Goal: Task Accomplishment & Management: Manage account settings

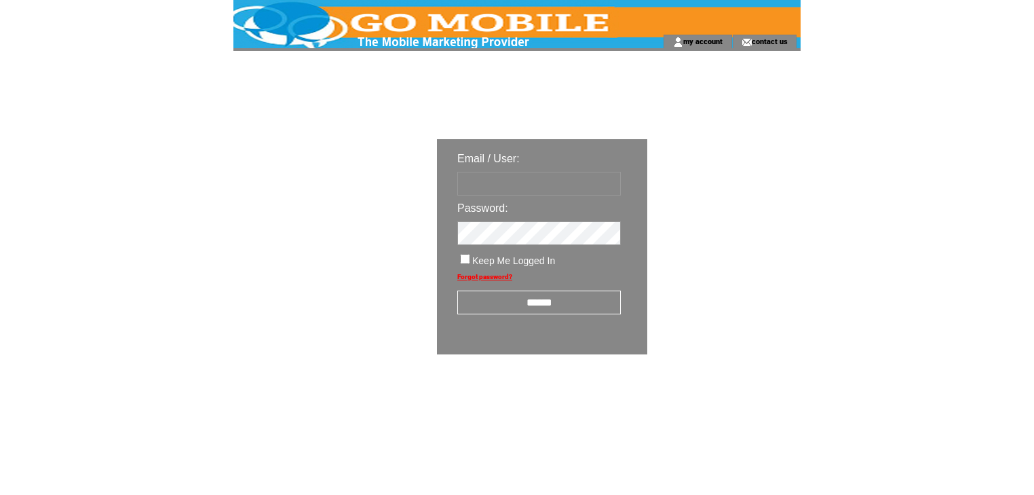
type input "********"
click at [548, 309] on input "******" at bounding box center [539, 302] width 164 height 24
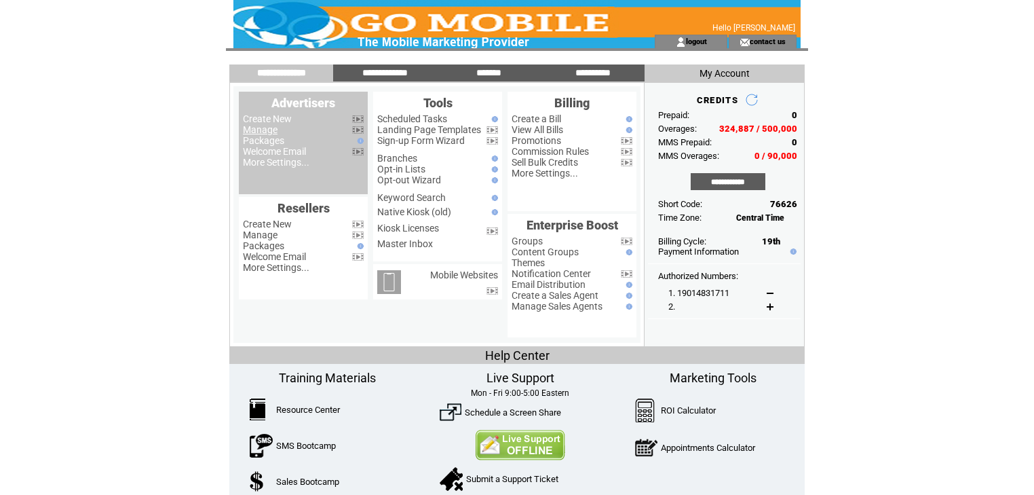
click at [260, 132] on link "Manage" at bounding box center [260, 129] width 35 height 11
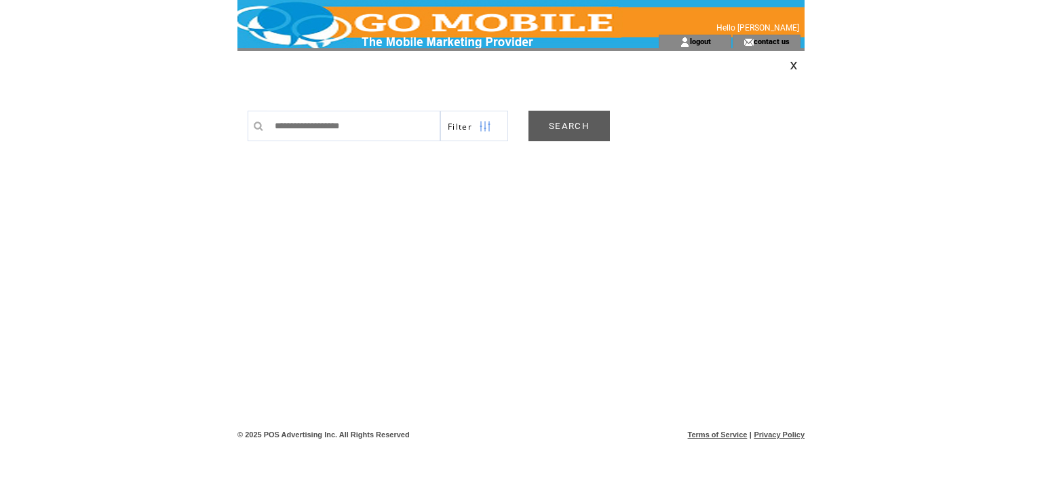
click at [556, 131] on link "SEARCH" at bounding box center [569, 126] width 81 height 31
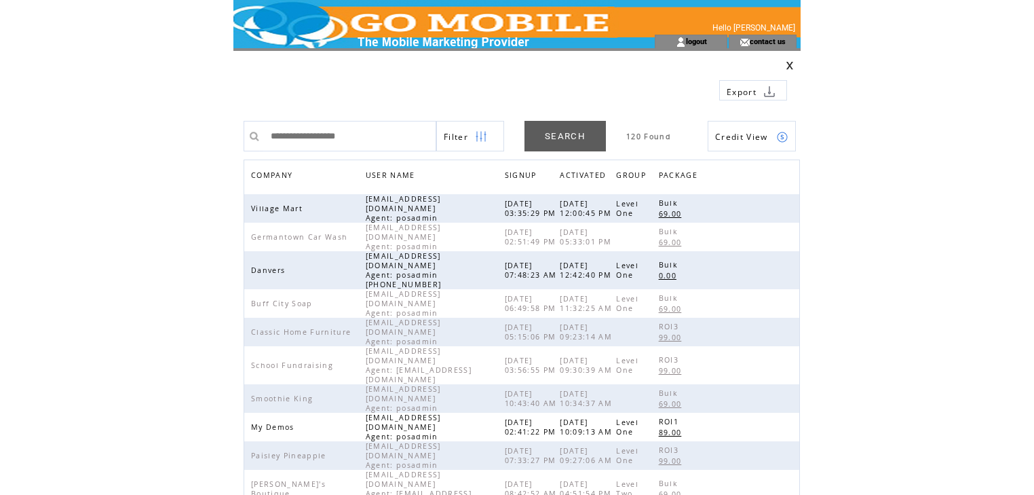
click at [267, 174] on span "COMPANY" at bounding box center [273, 177] width 45 height 20
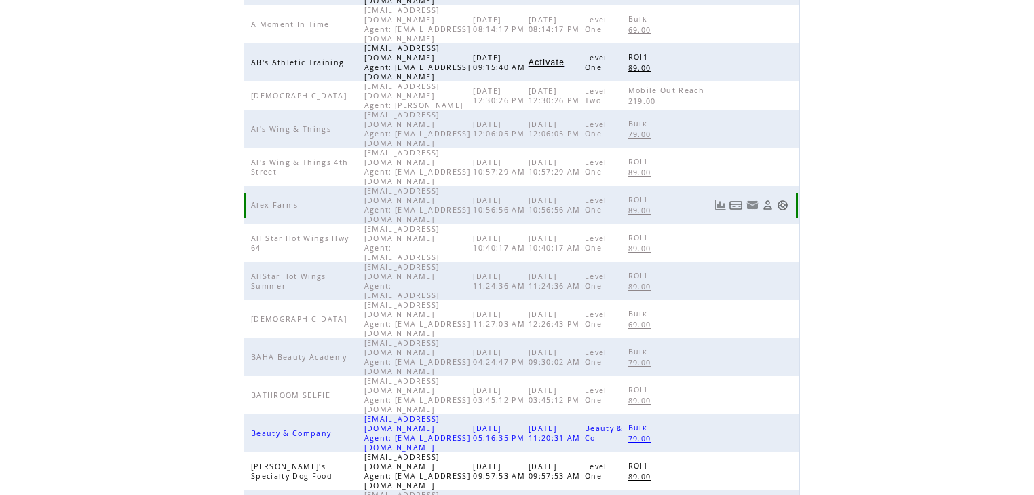
scroll to position [313, 0]
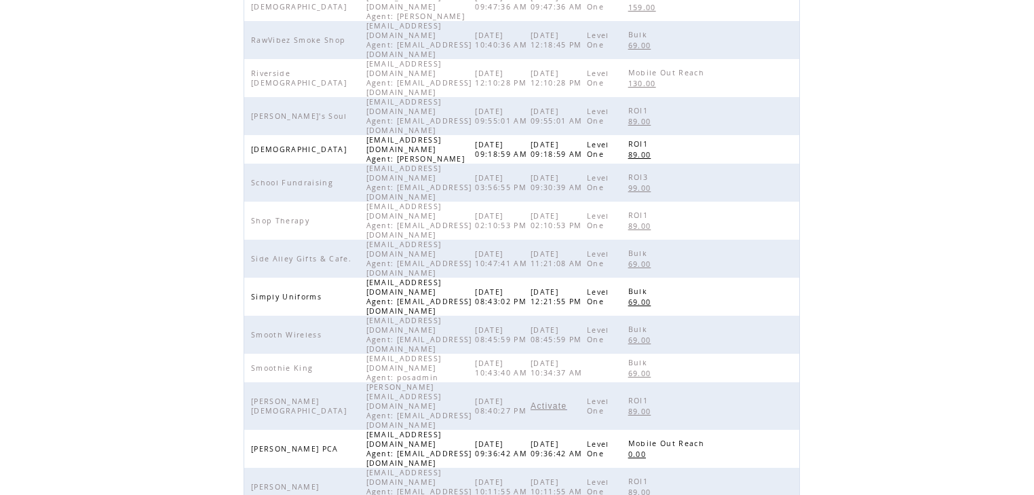
scroll to position [310, 0]
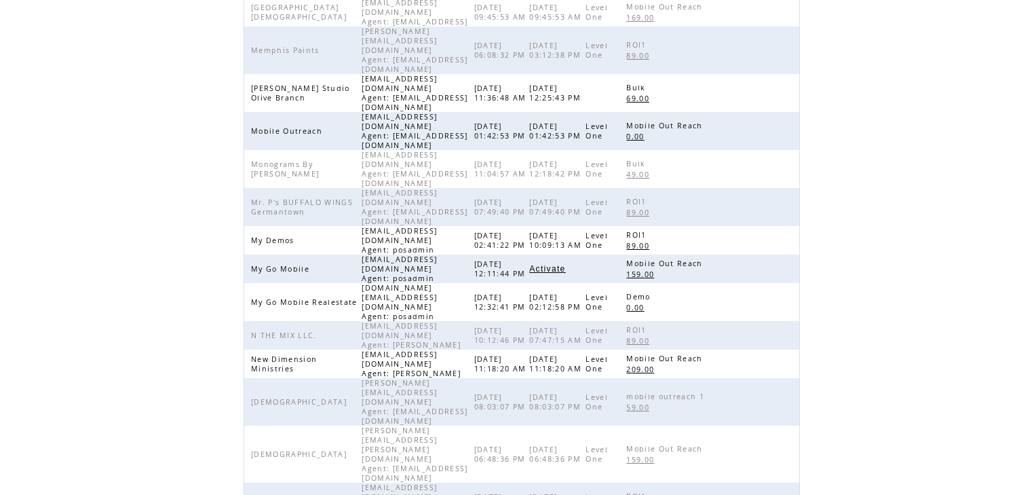
scroll to position [256, 0]
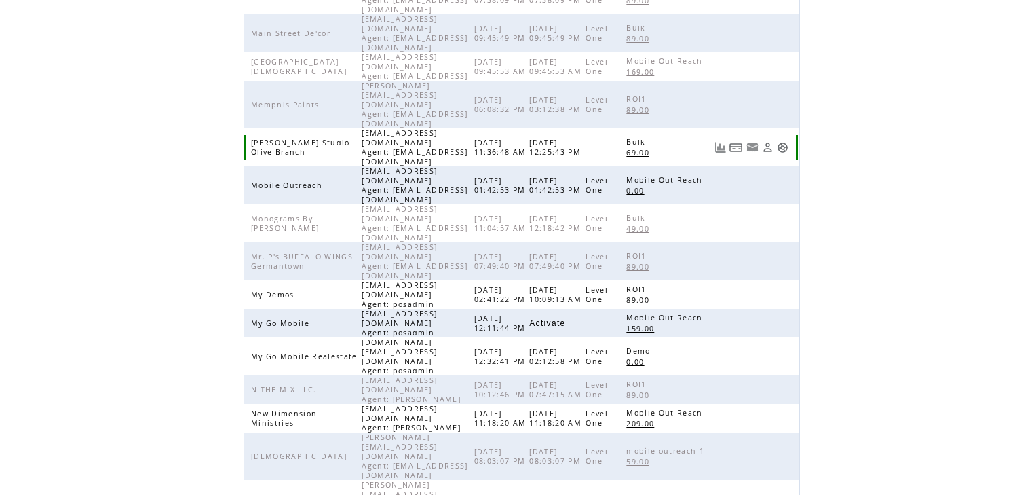
click at [771, 142] on link at bounding box center [768, 148] width 12 height 12
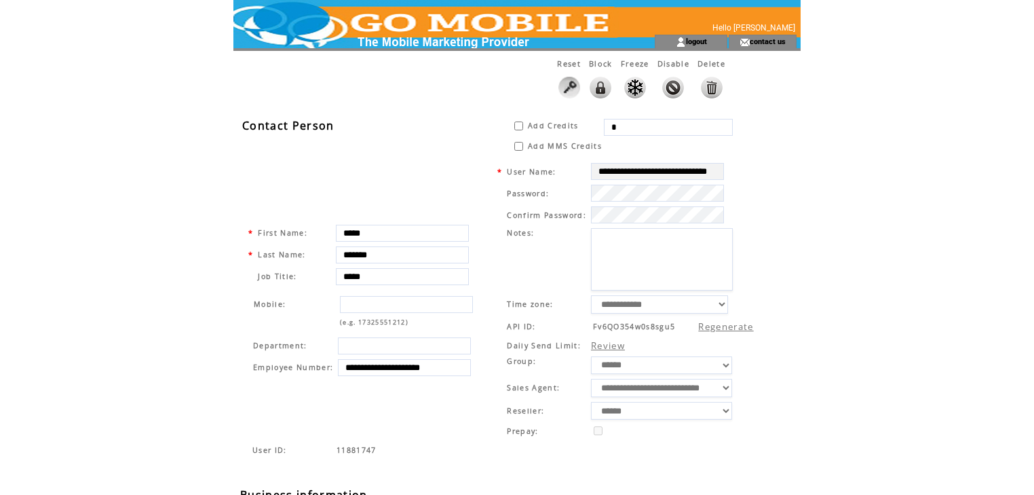
drag, startPoint x: 632, startPoint y: 123, endPoint x: 613, endPoint y: 125, distance: 19.0
click at [613, 125] on input "*" at bounding box center [668, 127] width 129 height 17
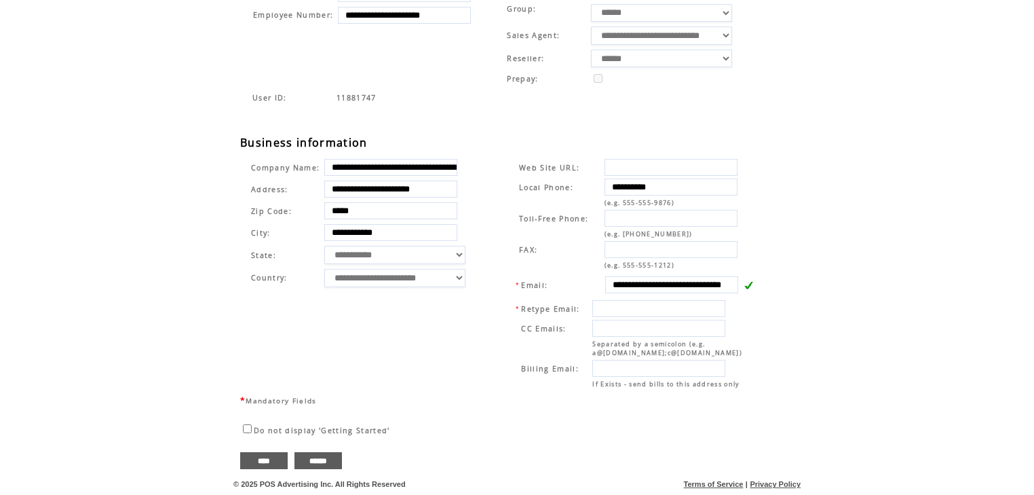
scroll to position [358, 0]
type input "*****"
click at [269, 458] on input "****" at bounding box center [263, 460] width 47 height 17
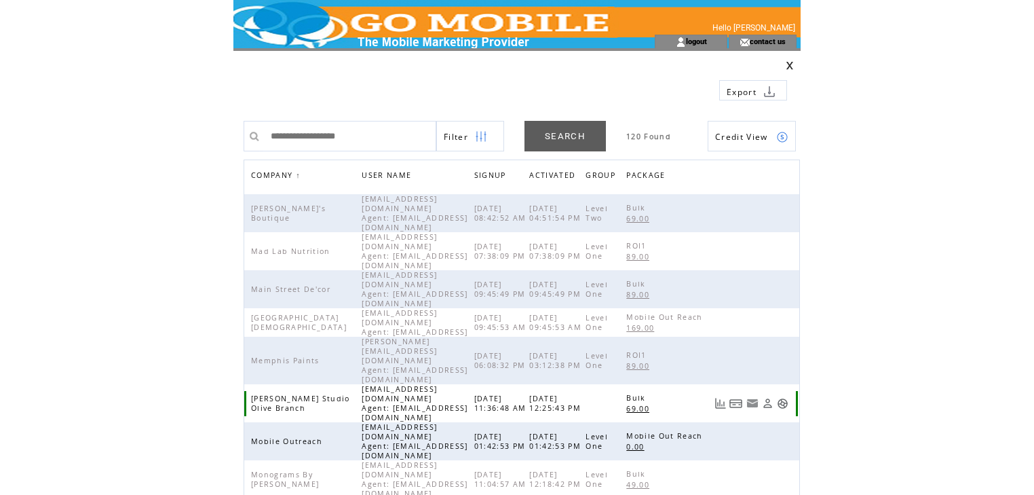
click at [788, 398] on link at bounding box center [783, 404] width 12 height 12
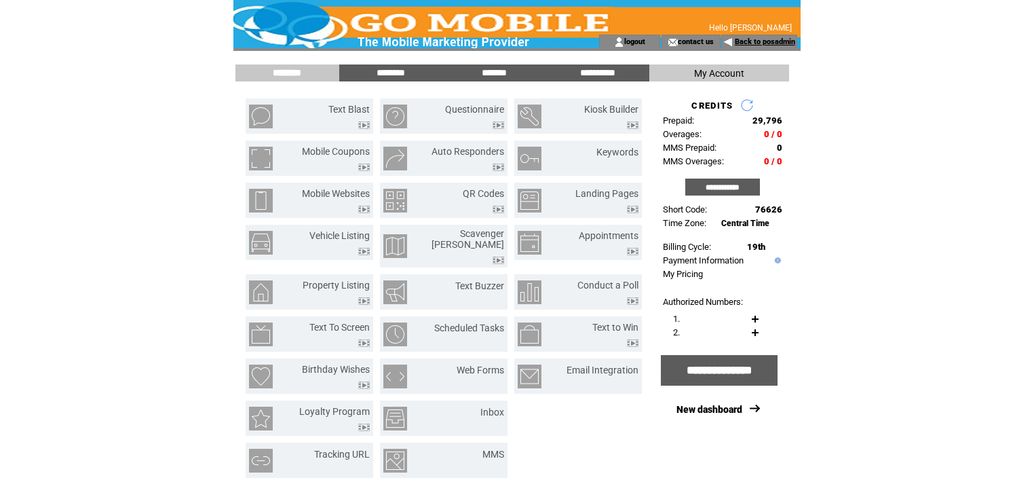
click at [749, 41] on link "Back to posadmin" at bounding box center [765, 41] width 60 height 9
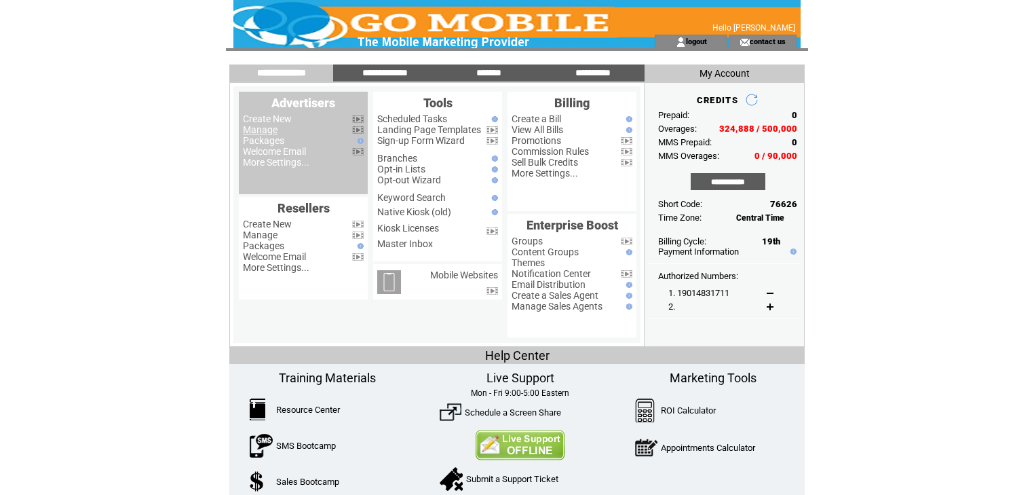
click at [269, 131] on link "Manage" at bounding box center [260, 129] width 35 height 11
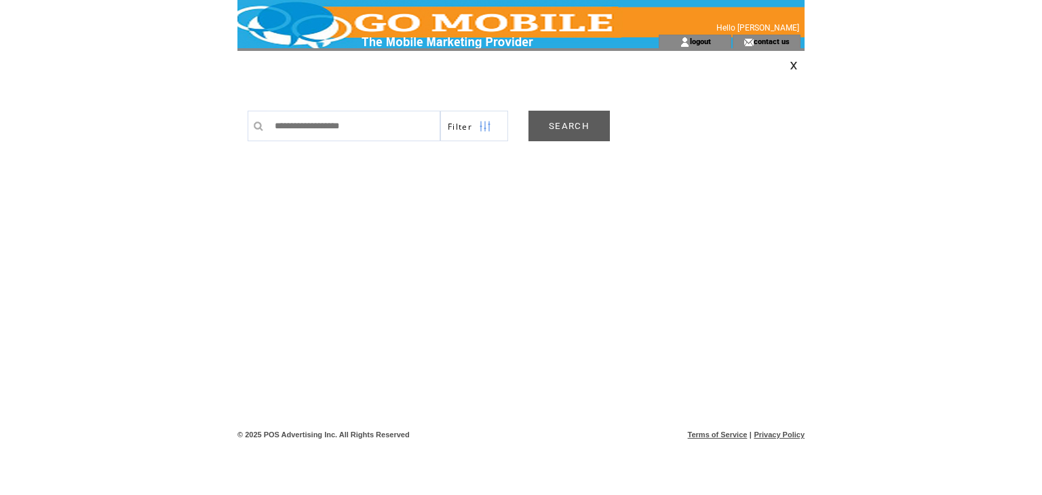
click at [548, 123] on link "SEARCH" at bounding box center [569, 126] width 81 height 31
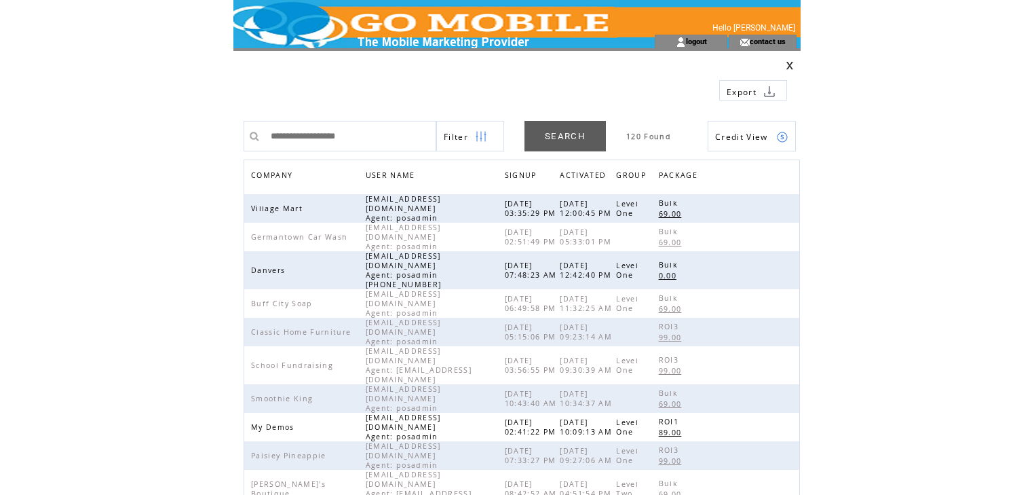
click at [282, 175] on span "COMPANY" at bounding box center [273, 177] width 45 height 20
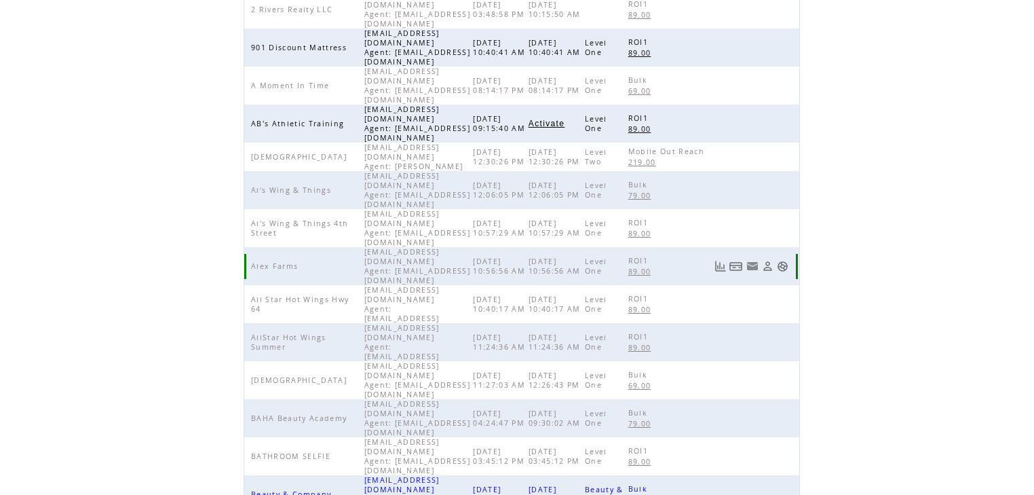
scroll to position [313, 0]
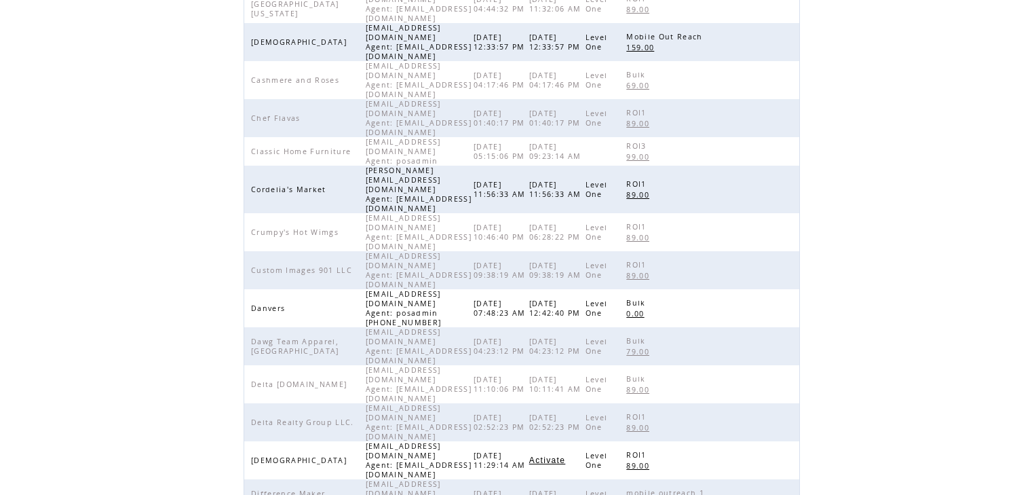
scroll to position [271, 0]
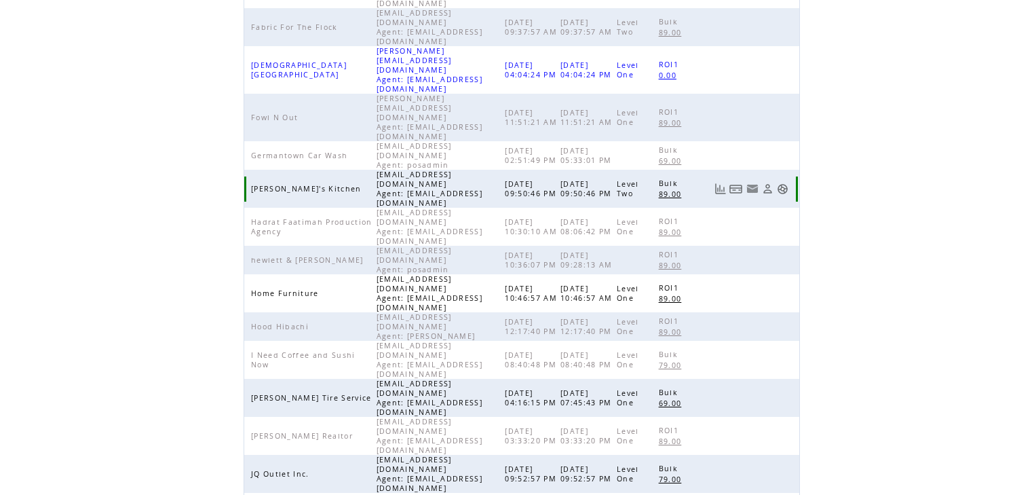
click at [784, 183] on link at bounding box center [783, 189] width 12 height 12
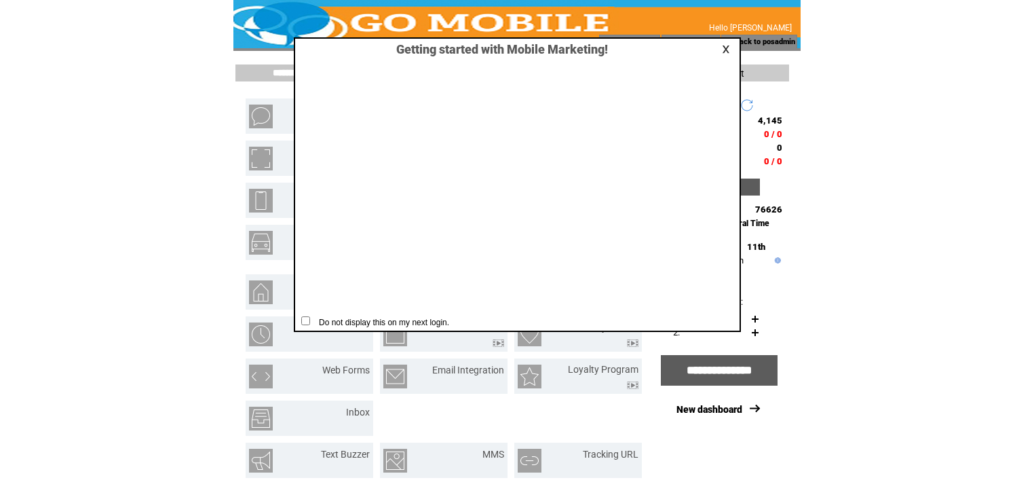
click at [717, 50] on div at bounding box center [715, 49] width 44 height 13
click at [724, 50] on link at bounding box center [728, 49] width 12 height 9
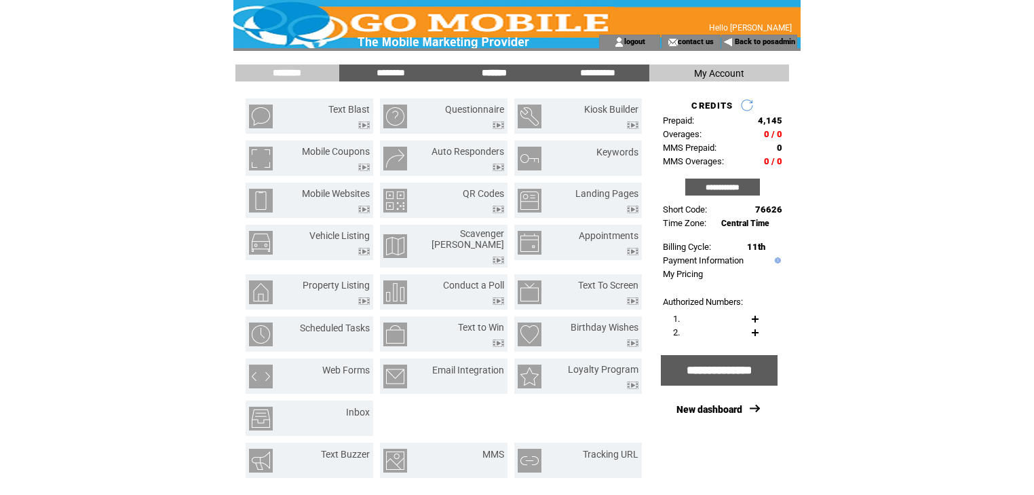
click at [494, 77] on input "*******" at bounding box center [494, 73] width 102 height 12
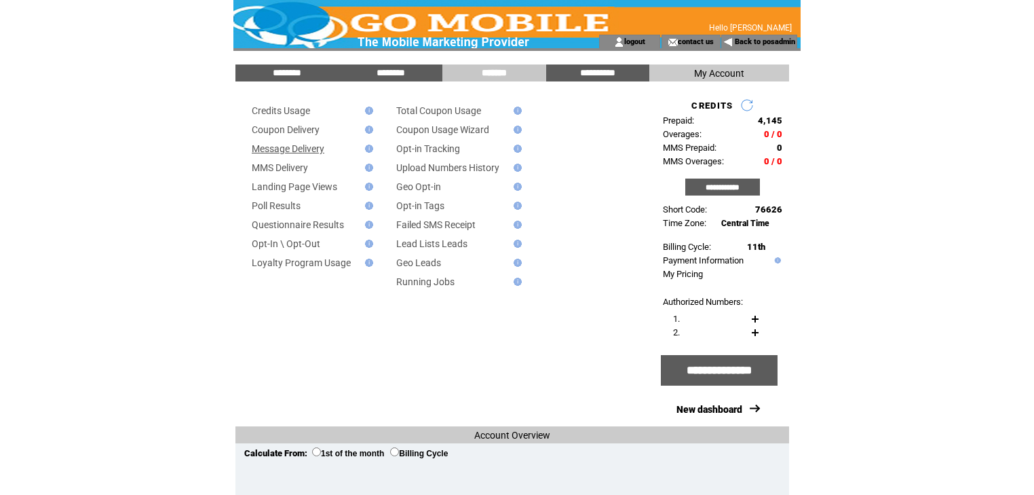
click at [322, 152] on link "Message Delivery" at bounding box center [288, 148] width 73 height 11
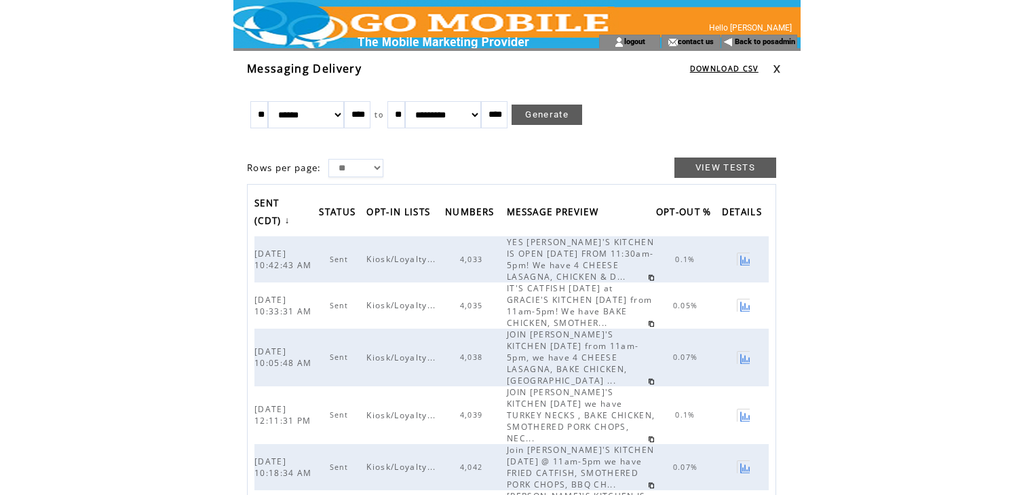
click at [778, 68] on link at bounding box center [777, 68] width 8 height 9
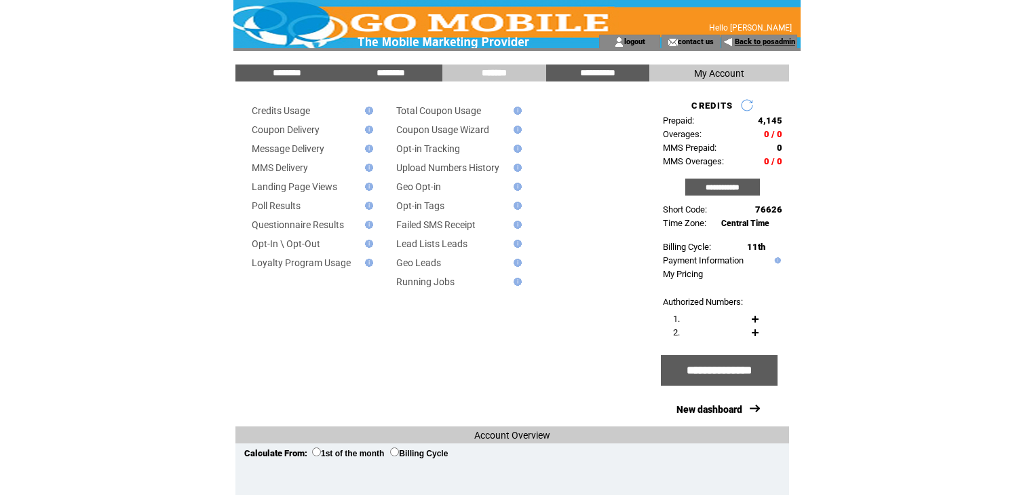
click at [754, 40] on link "Back to posadmin" at bounding box center [765, 41] width 60 height 9
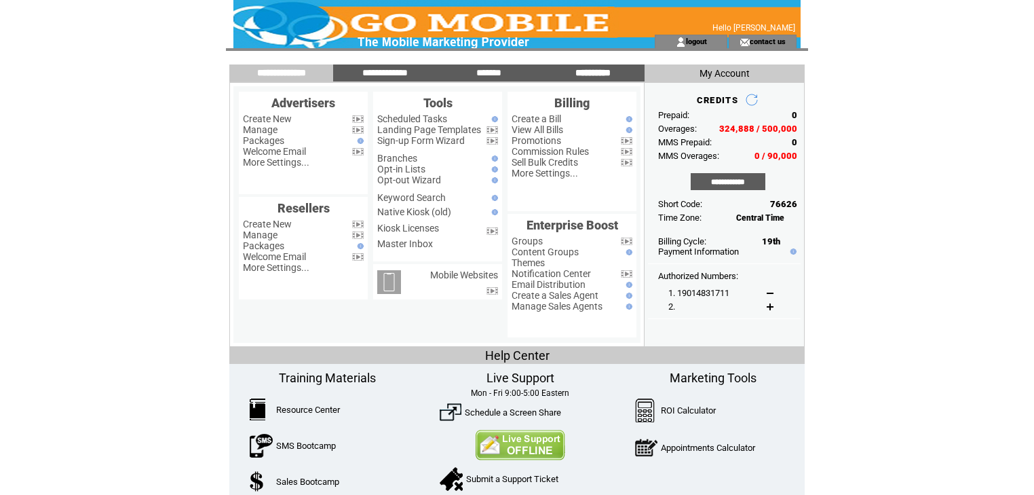
click at [594, 73] on input "**********" at bounding box center [593, 73] width 102 height 12
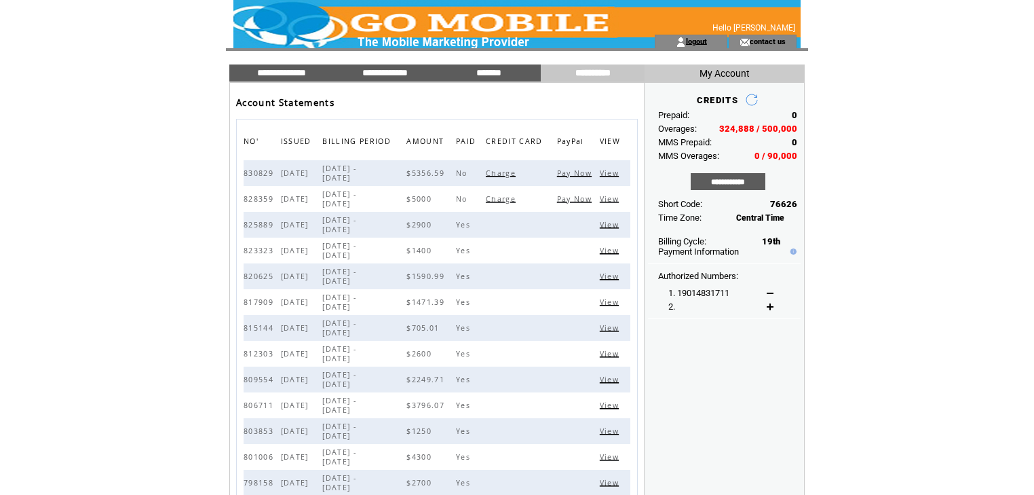
click at [697, 43] on link "logout" at bounding box center [696, 41] width 21 height 9
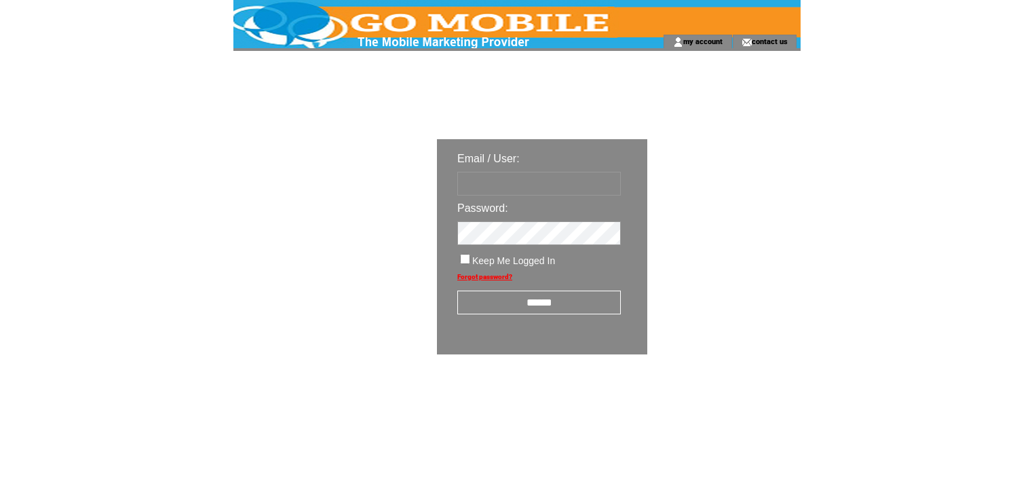
type input "********"
click at [532, 303] on input "******" at bounding box center [539, 302] width 164 height 24
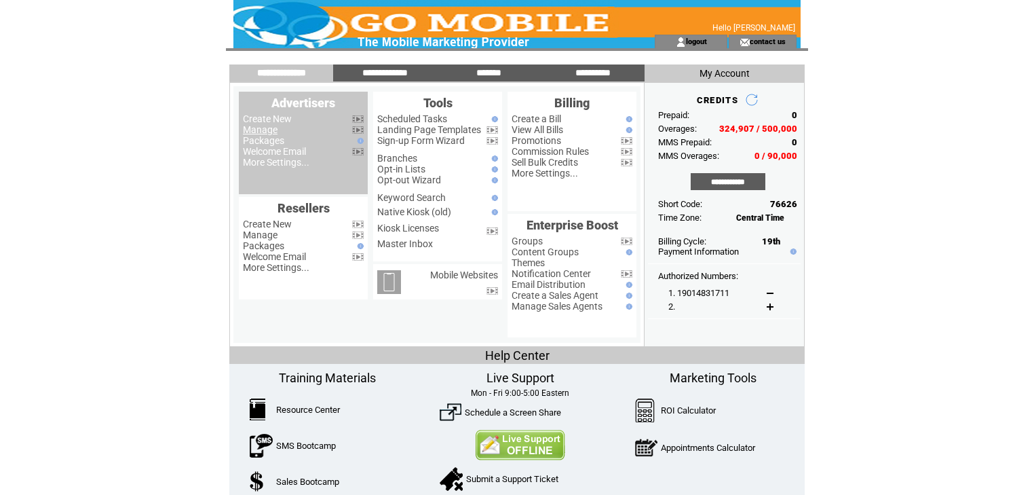
click at [271, 133] on link "Manage" at bounding box center [260, 129] width 35 height 11
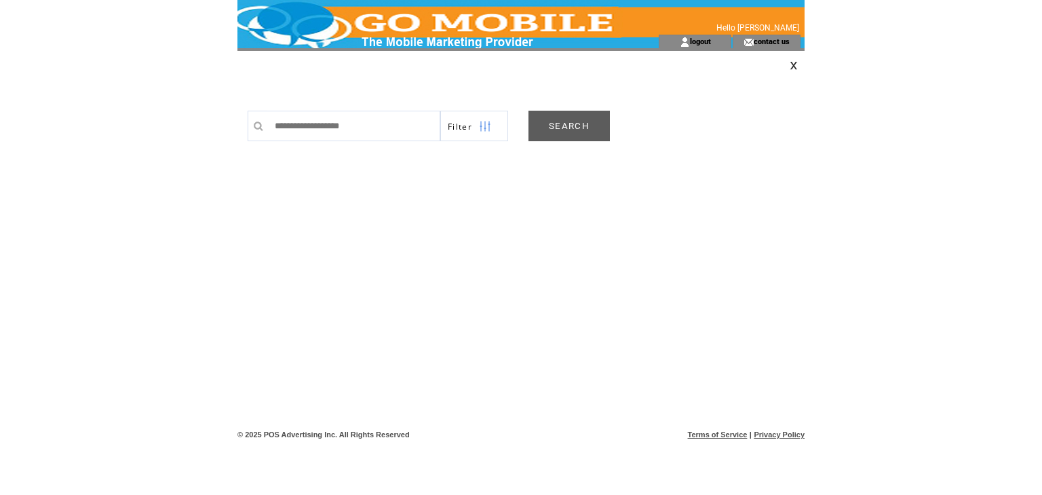
click at [575, 117] on link "SEARCH" at bounding box center [569, 126] width 81 height 31
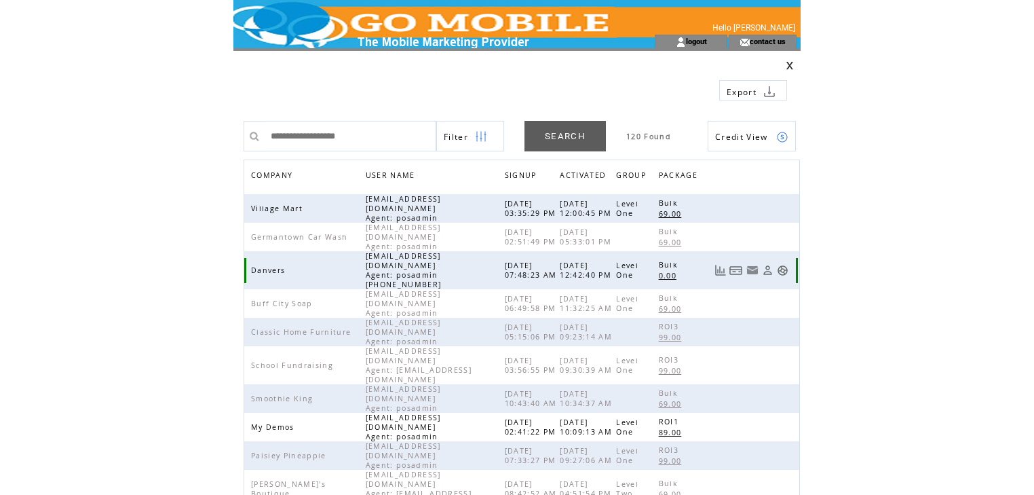
click at [782, 265] on link at bounding box center [783, 271] width 12 height 12
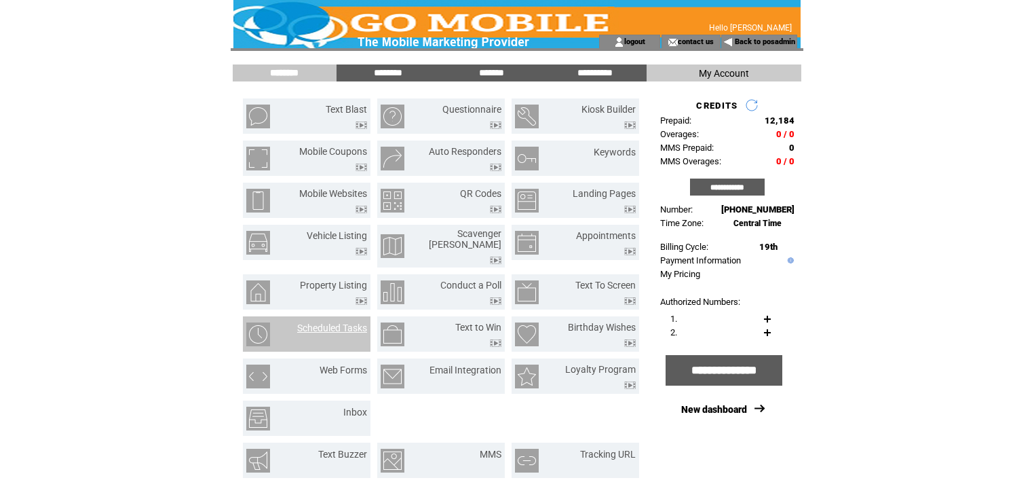
click at [356, 322] on link "Scheduled Tasks" at bounding box center [332, 327] width 70 height 11
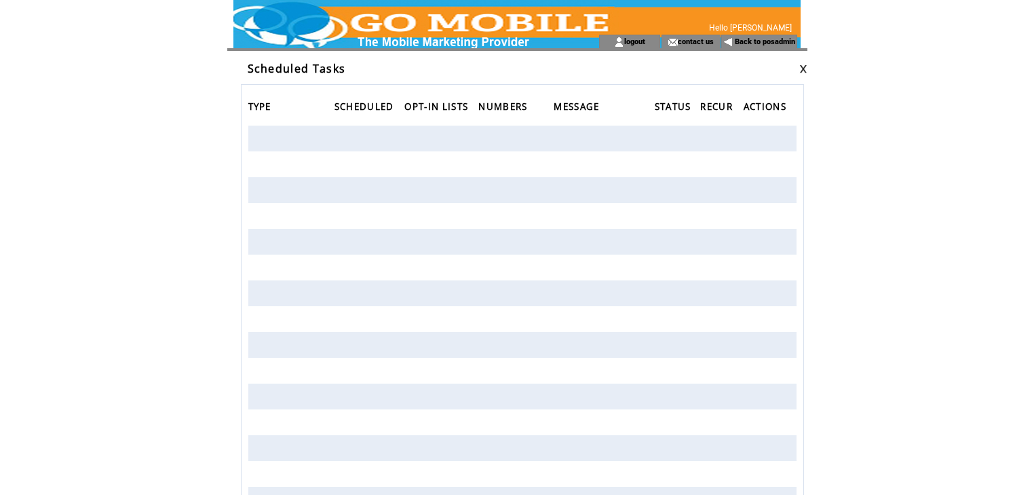
click at [800, 66] on link at bounding box center [803, 68] width 8 height 9
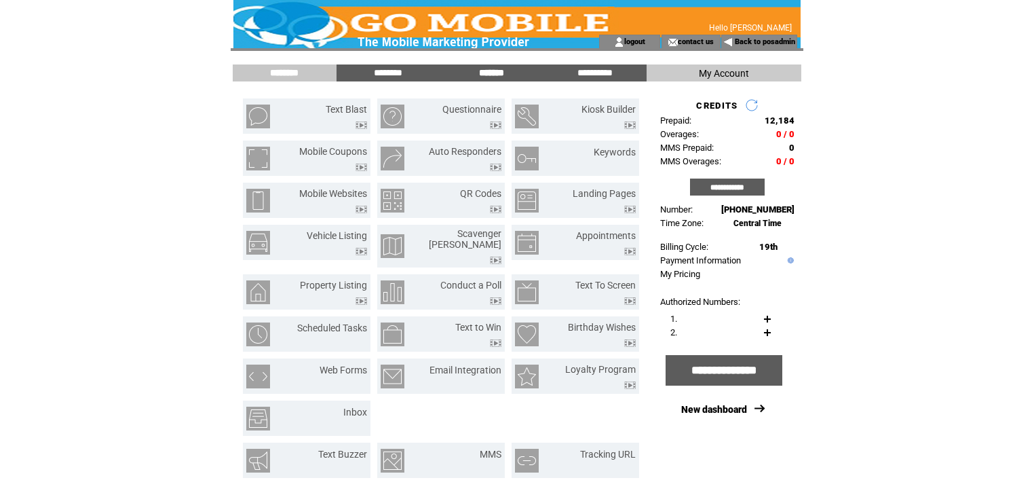
click at [490, 69] on input "*******" at bounding box center [491, 73] width 102 height 12
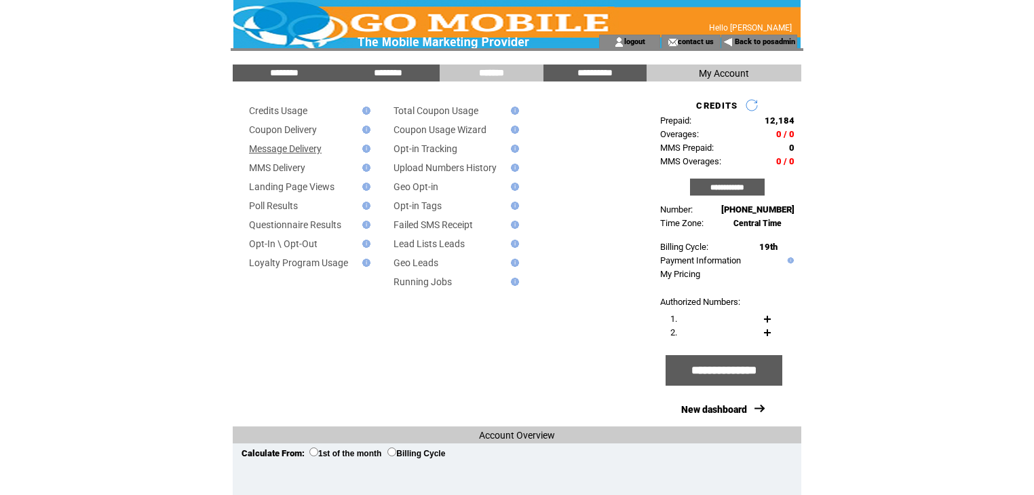
click at [294, 151] on link "Message Delivery" at bounding box center [285, 148] width 73 height 11
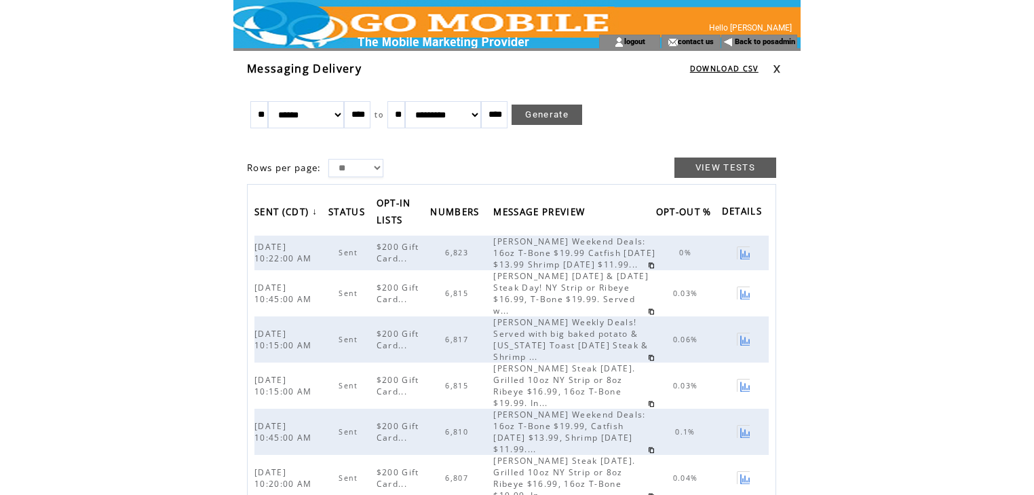
click at [776, 71] on link at bounding box center [777, 68] width 8 height 9
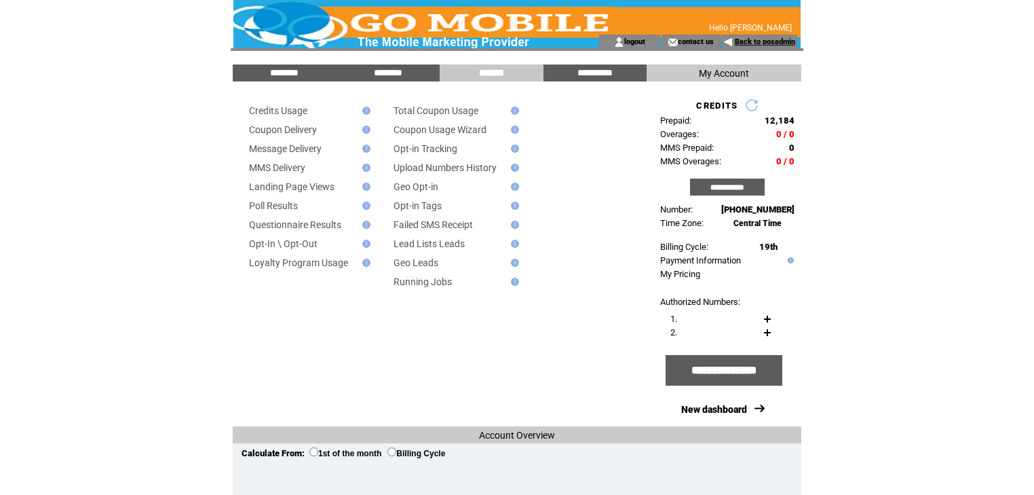
click at [746, 44] on link "Back to posadmin" at bounding box center [765, 41] width 60 height 9
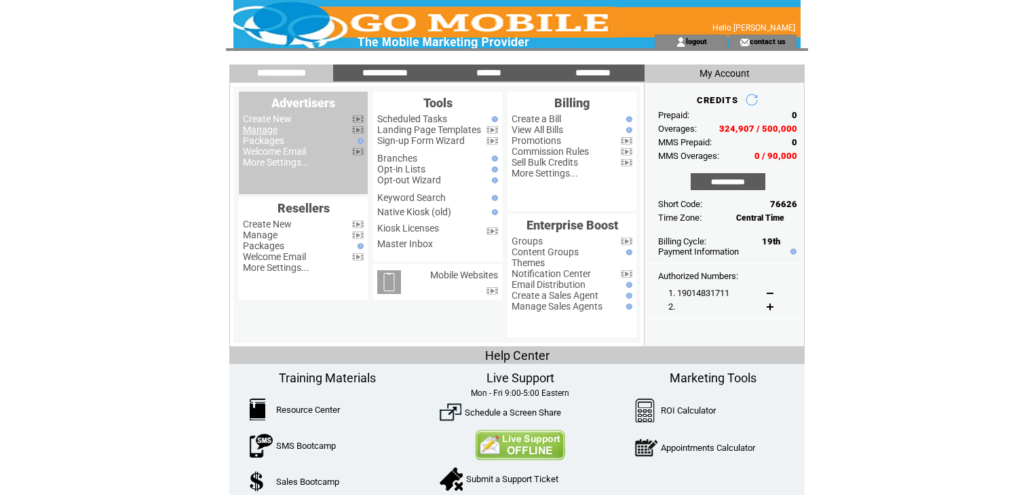
click at [271, 128] on link "Manage" at bounding box center [260, 129] width 35 height 11
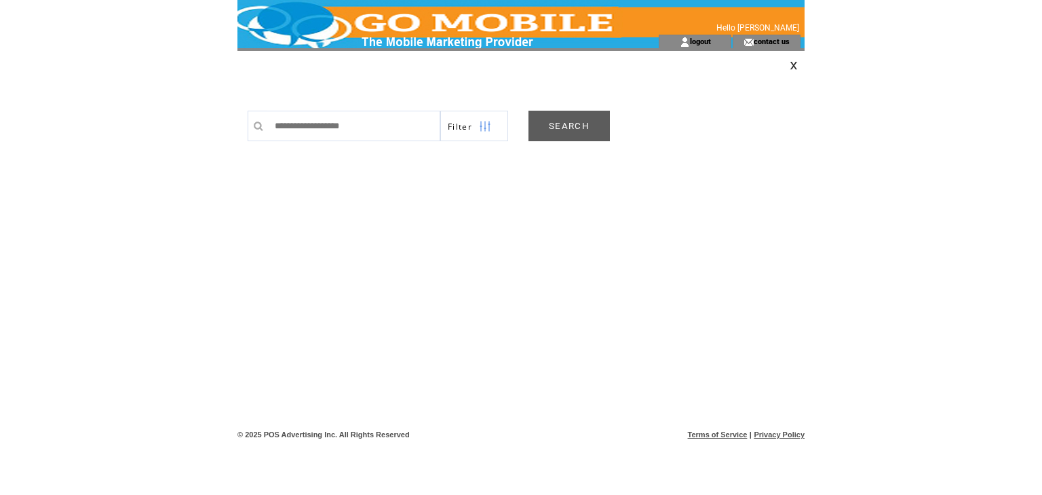
click at [577, 135] on link "SEARCH" at bounding box center [569, 126] width 81 height 31
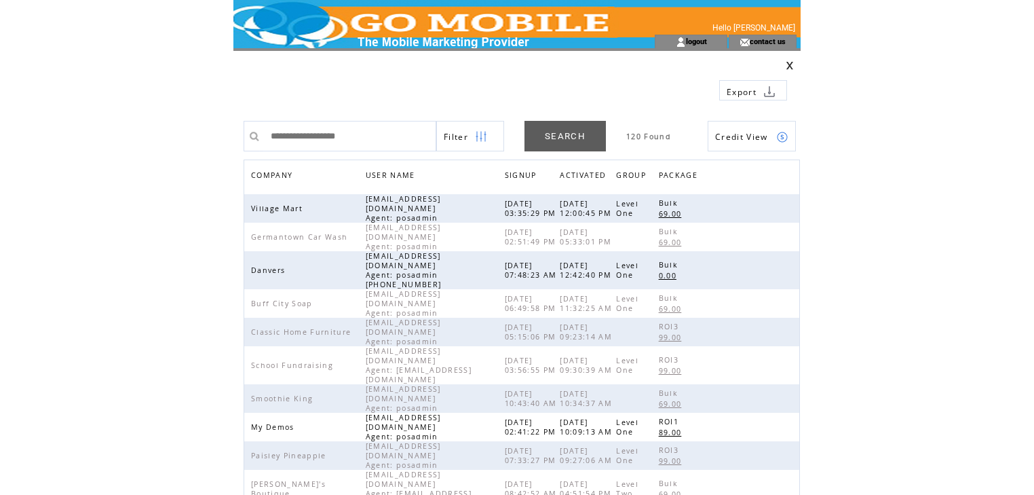
click at [277, 174] on span "COMPANY" at bounding box center [273, 177] width 45 height 20
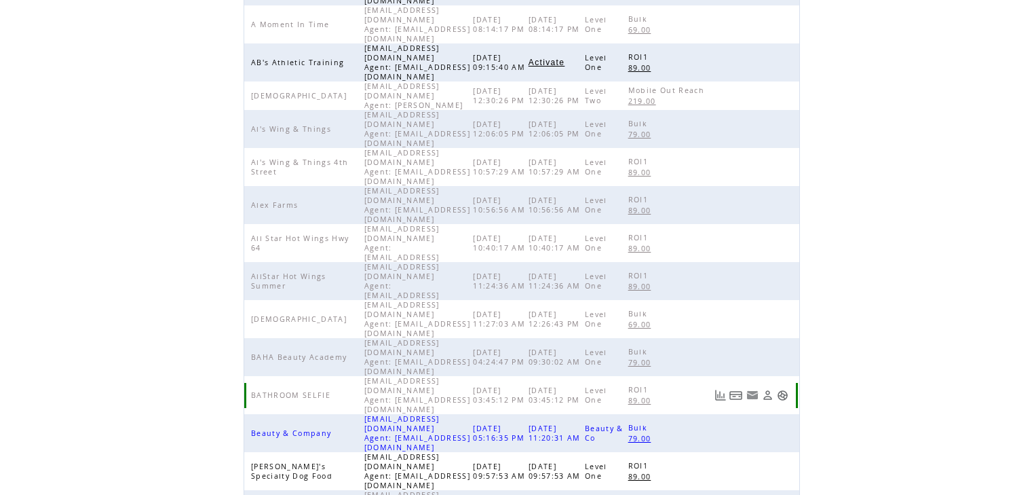
scroll to position [313, 0]
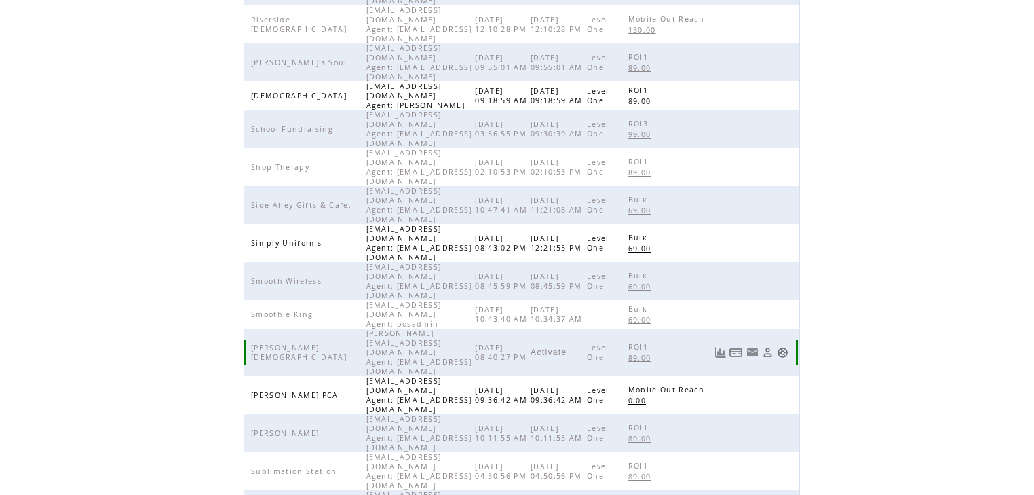
scroll to position [310, 0]
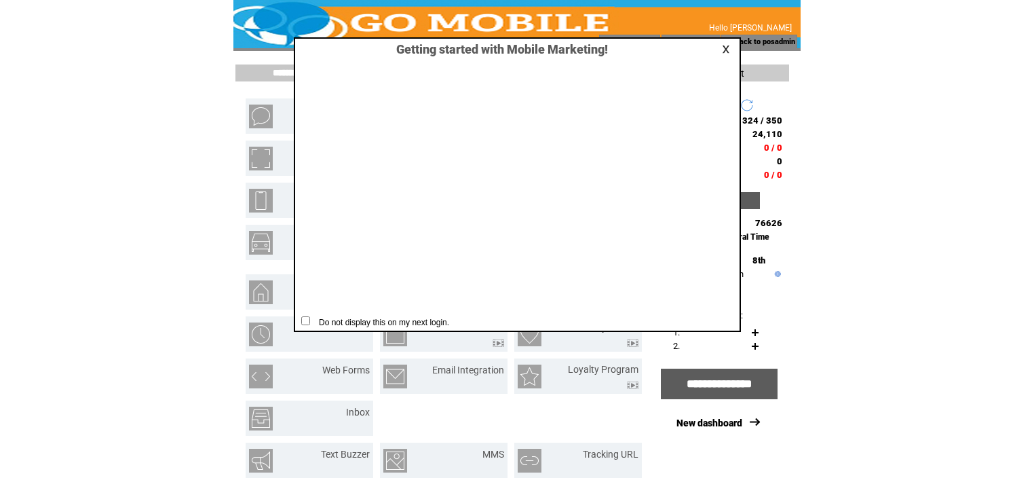
click at [723, 46] on link at bounding box center [728, 49] width 12 height 9
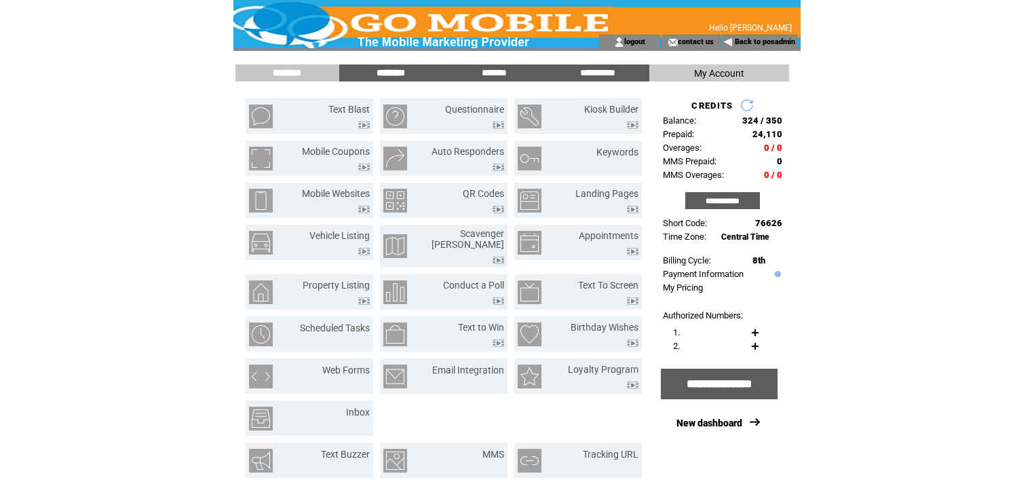
click at [377, 73] on input "********" at bounding box center [391, 73] width 102 height 12
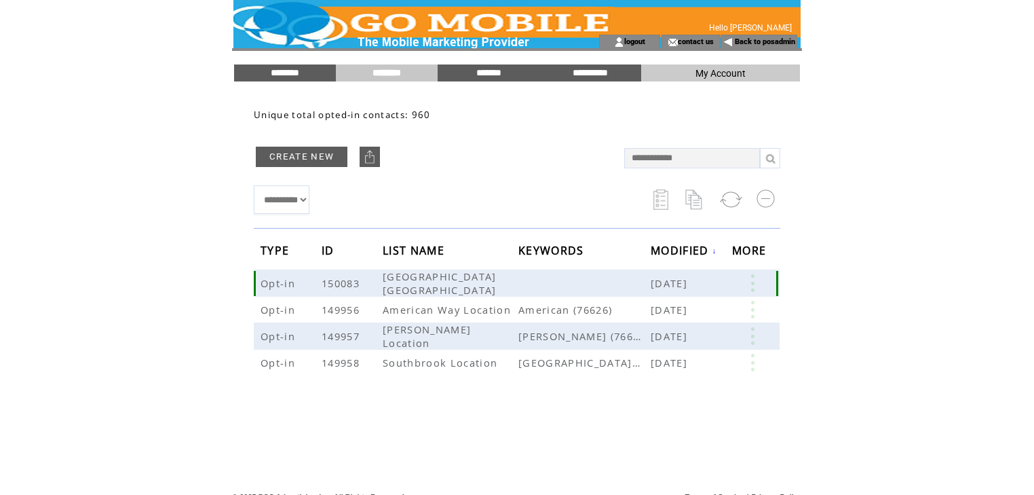
click at [753, 288] on link at bounding box center [752, 283] width 41 height 18
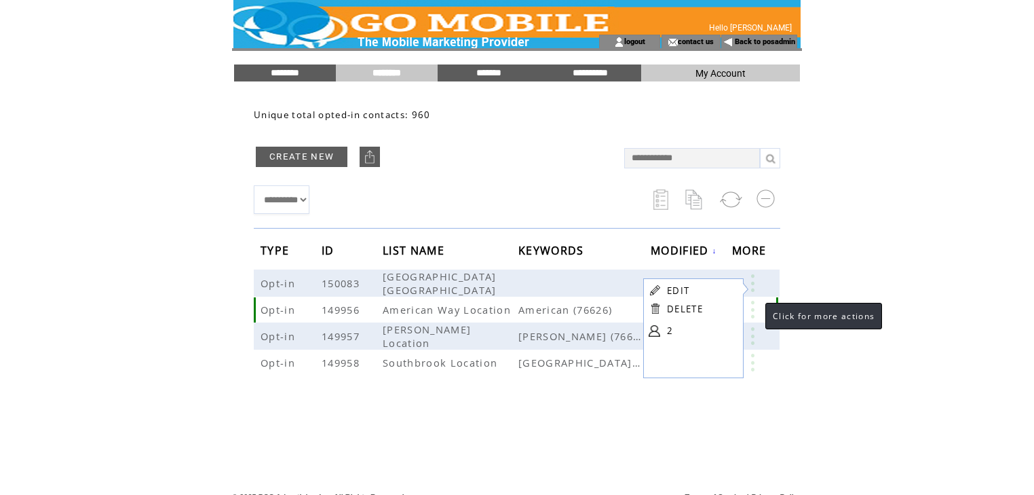
click at [752, 311] on link at bounding box center [752, 310] width 41 height 18
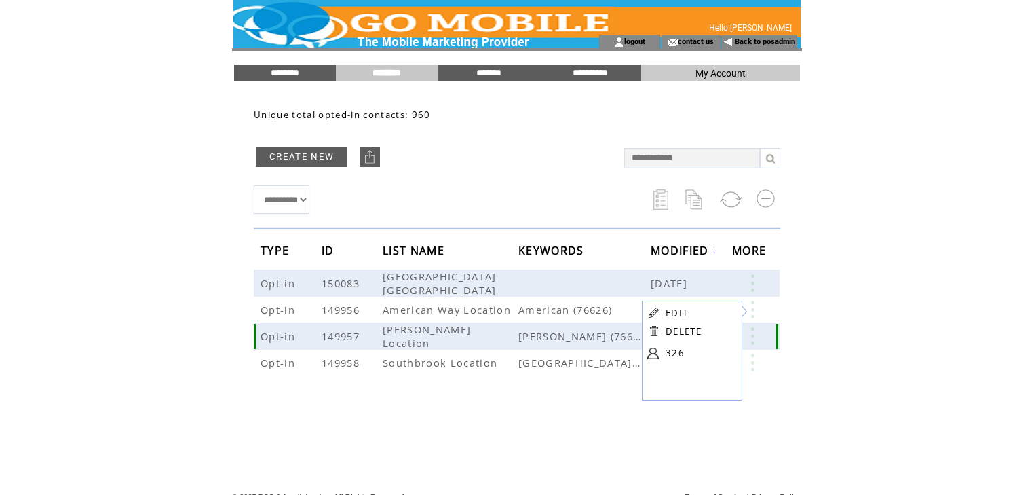
click at [749, 332] on link at bounding box center [752, 336] width 41 height 18
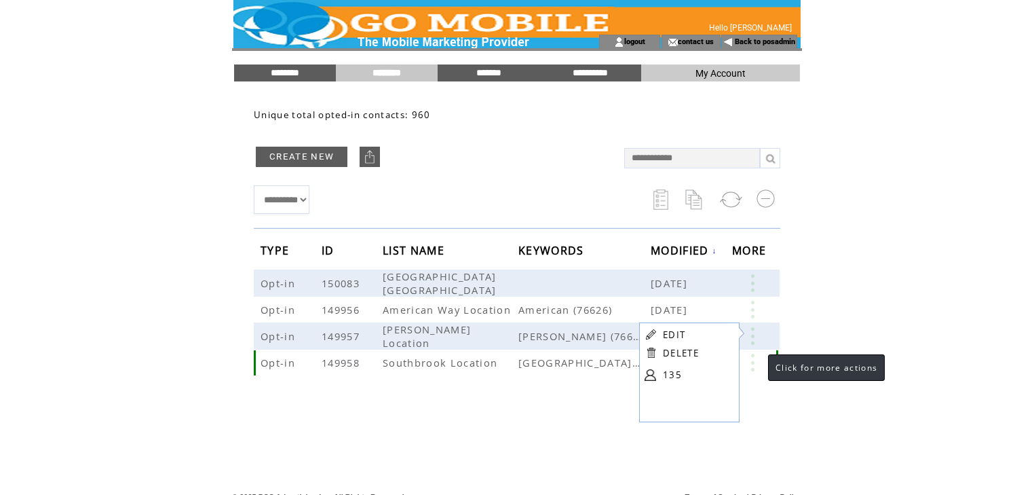
click at [755, 356] on link at bounding box center [752, 363] width 41 height 18
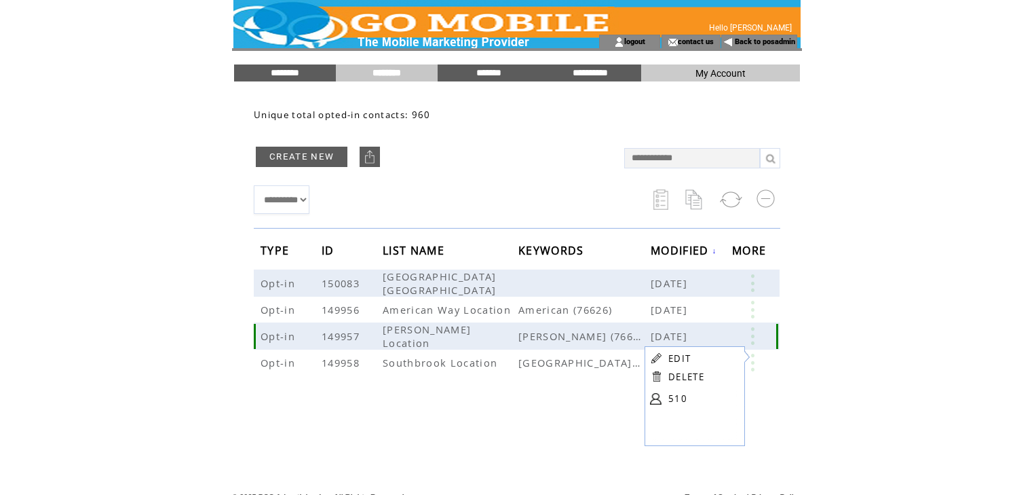
click at [752, 334] on link at bounding box center [752, 336] width 41 height 18
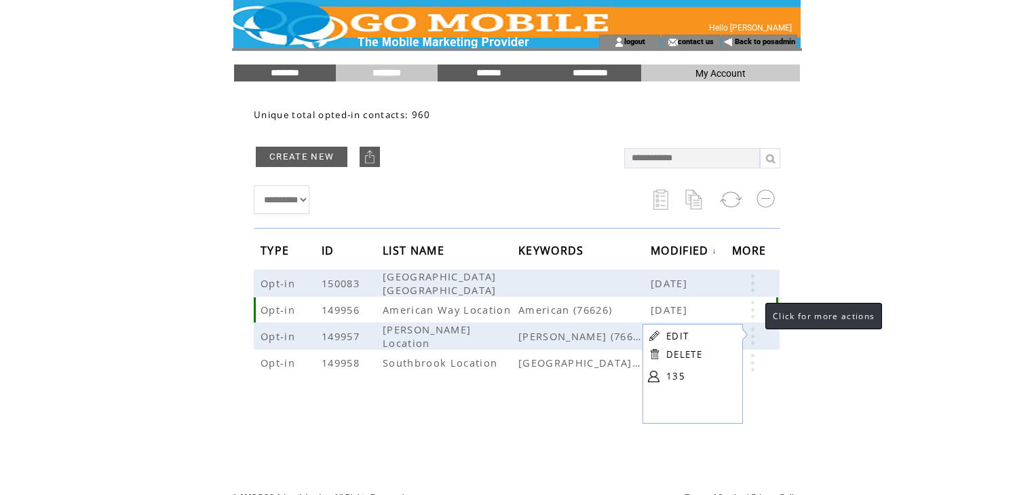
click at [750, 307] on link at bounding box center [752, 310] width 41 height 18
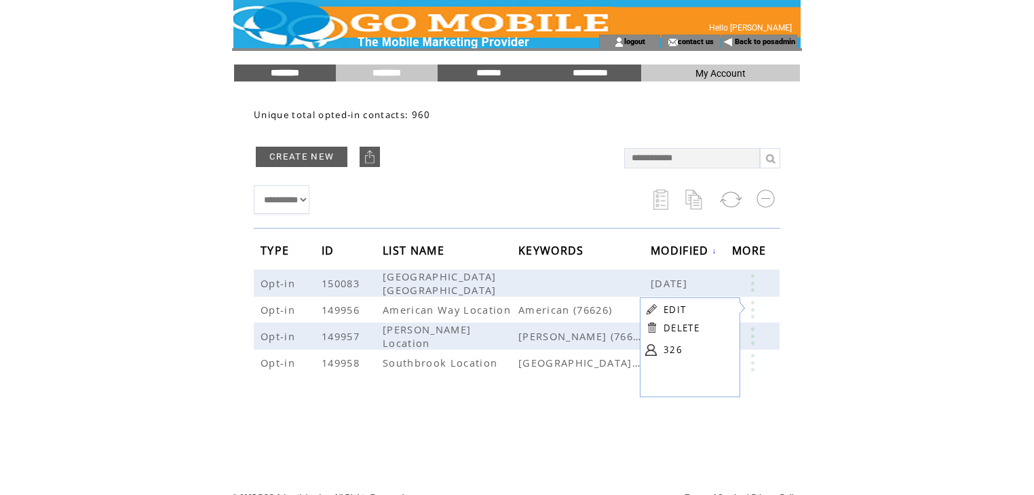
click at [299, 74] on input "********" at bounding box center [285, 73] width 102 height 12
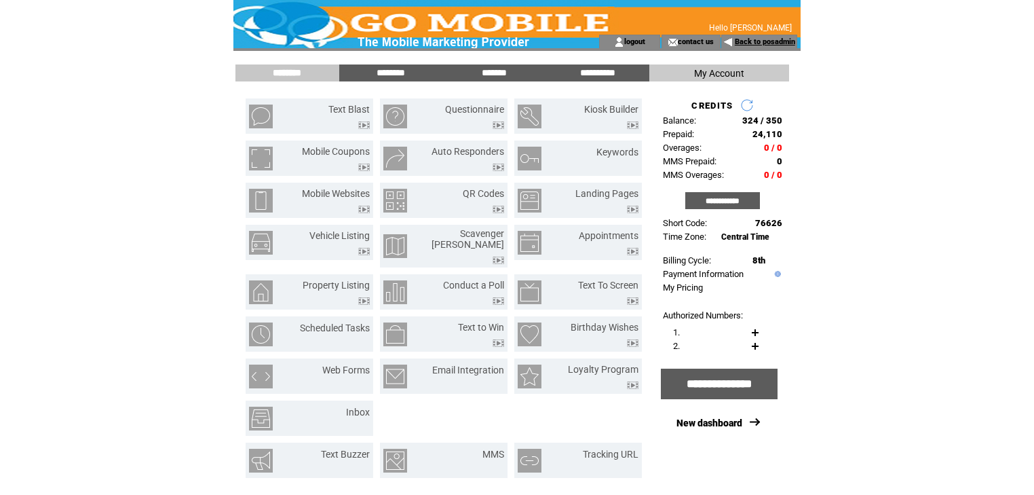
click at [748, 41] on link "Back to posadmin" at bounding box center [765, 41] width 60 height 9
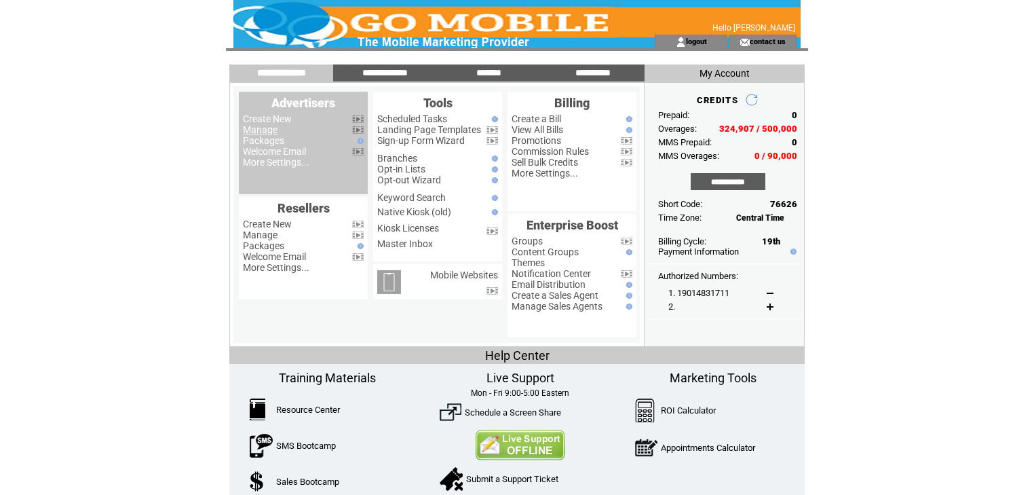
click at [273, 130] on link "Manage" at bounding box center [260, 129] width 35 height 11
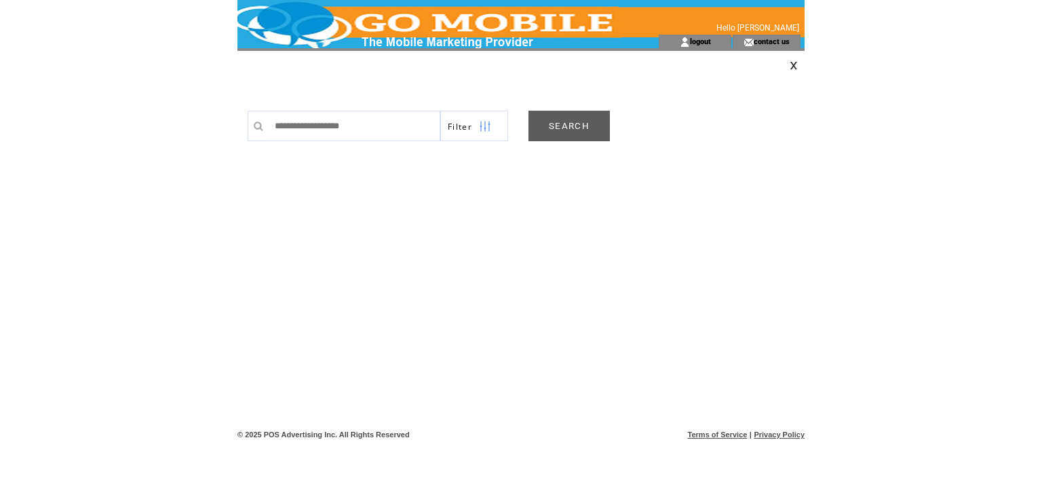
click at [569, 119] on link "SEARCH" at bounding box center [569, 126] width 81 height 31
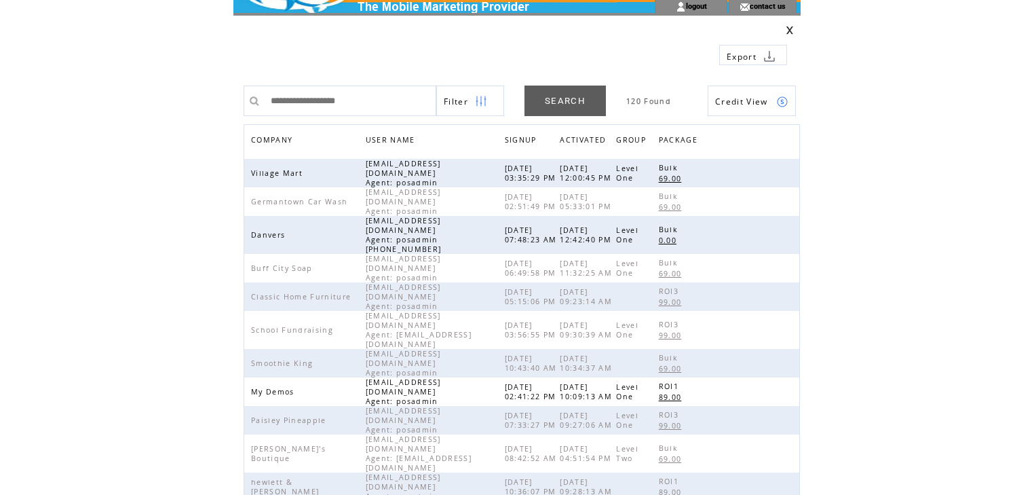
scroll to position [54, 0]
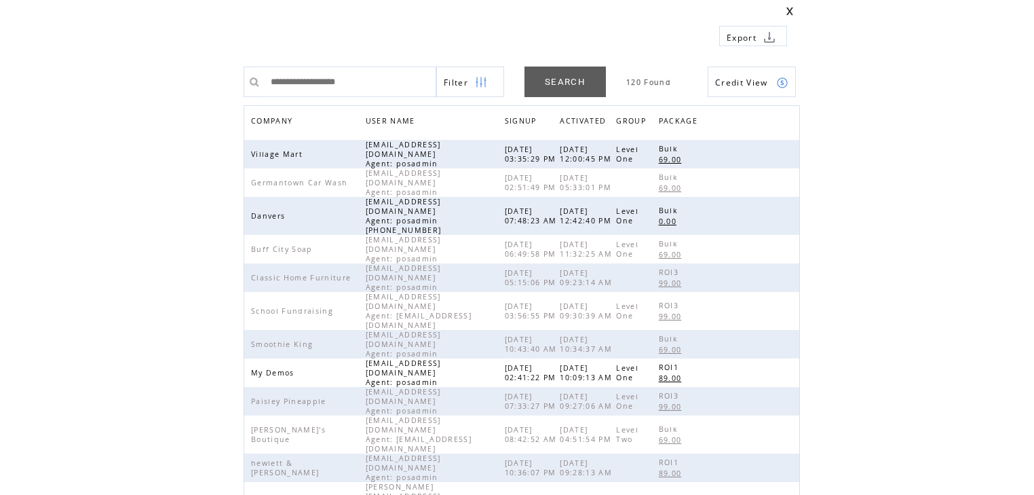
click at [280, 119] on span "COMPANY" at bounding box center [273, 123] width 45 height 20
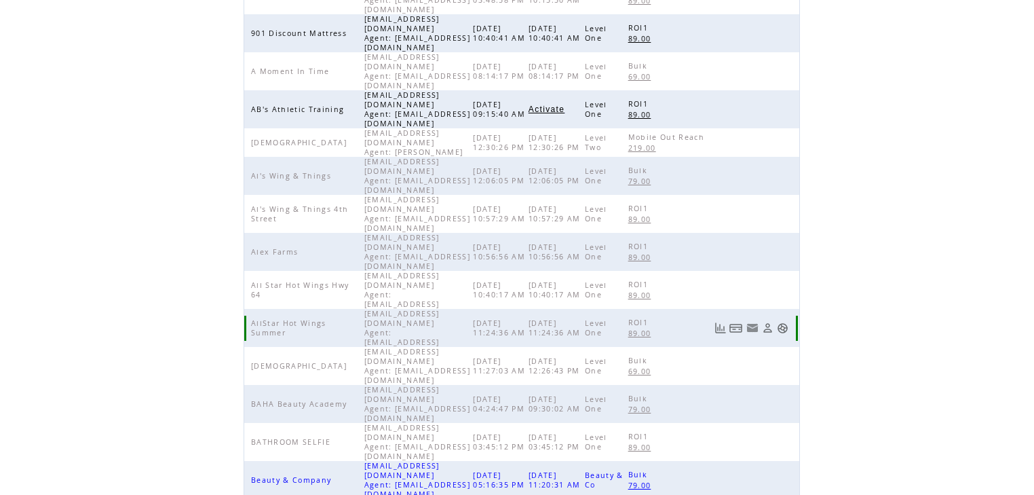
scroll to position [313, 0]
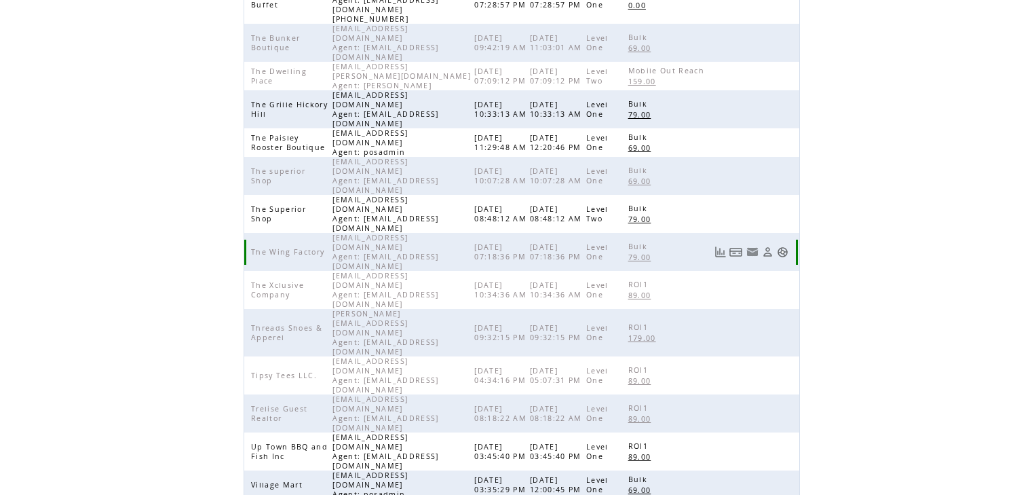
scroll to position [202, 0]
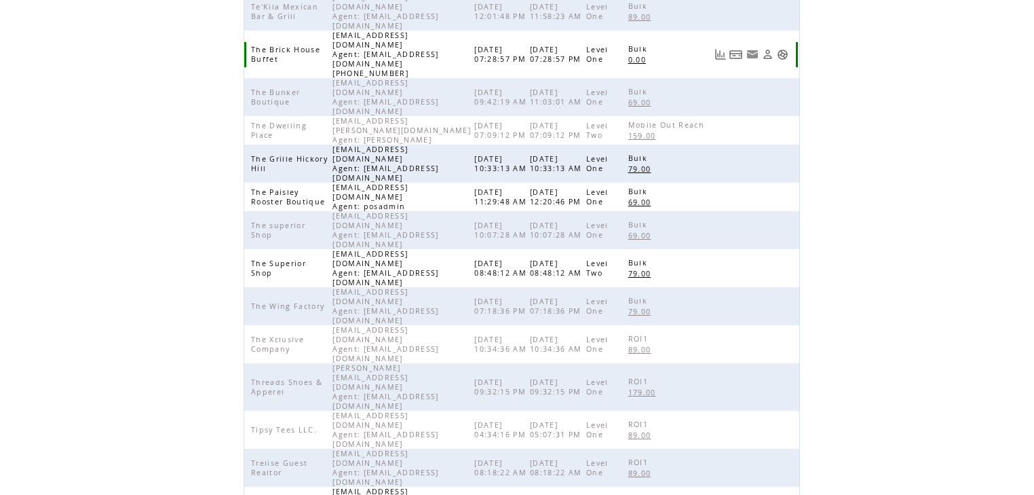
click at [783, 49] on link at bounding box center [783, 55] width 12 height 12
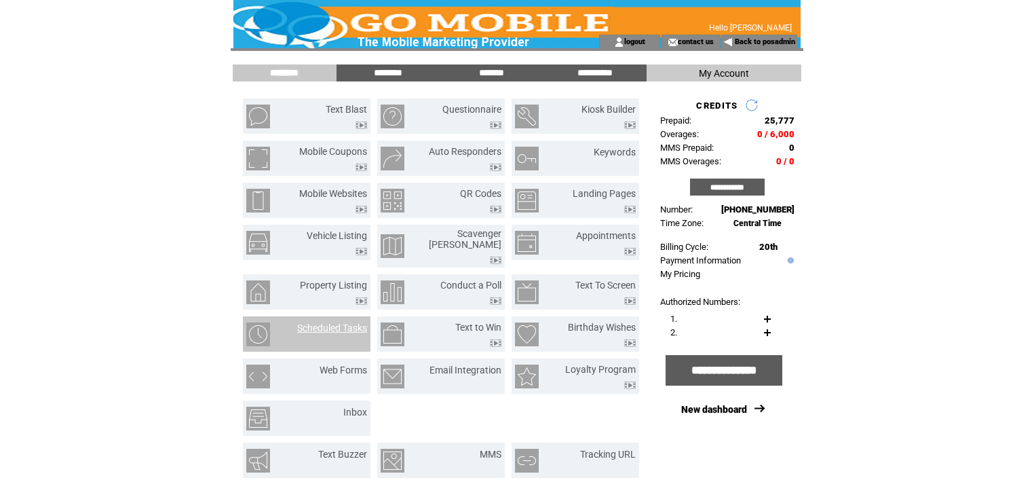
click at [346, 322] on link "Scheduled Tasks" at bounding box center [332, 327] width 70 height 11
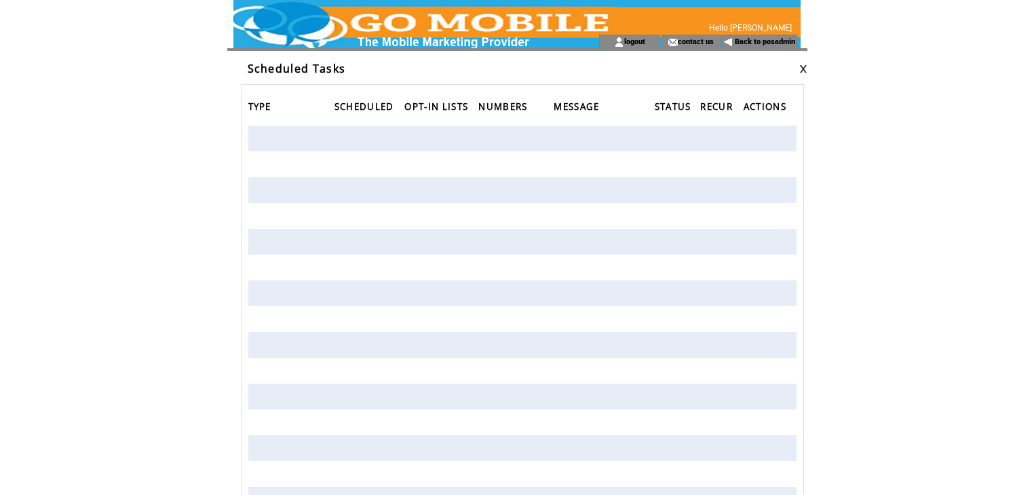
click at [801, 66] on link at bounding box center [803, 68] width 8 height 9
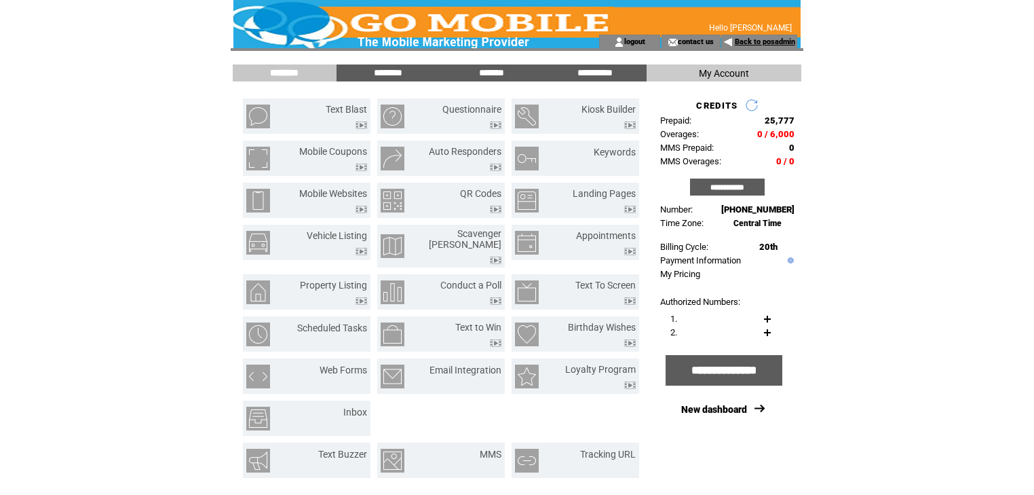
click at [755, 37] on link "Back to posadmin" at bounding box center [765, 41] width 60 height 9
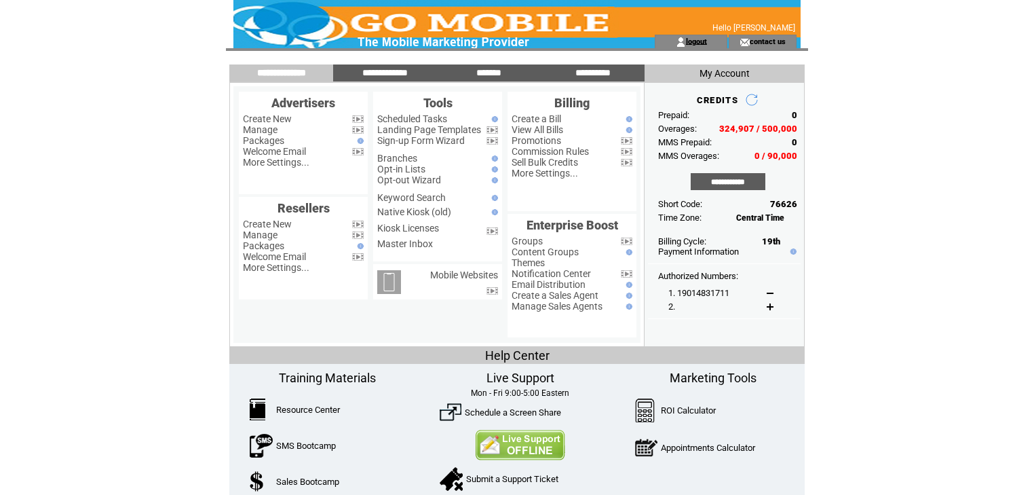
click at [698, 45] on link "logout" at bounding box center [696, 41] width 21 height 9
